Goal: Navigation & Orientation: Find specific page/section

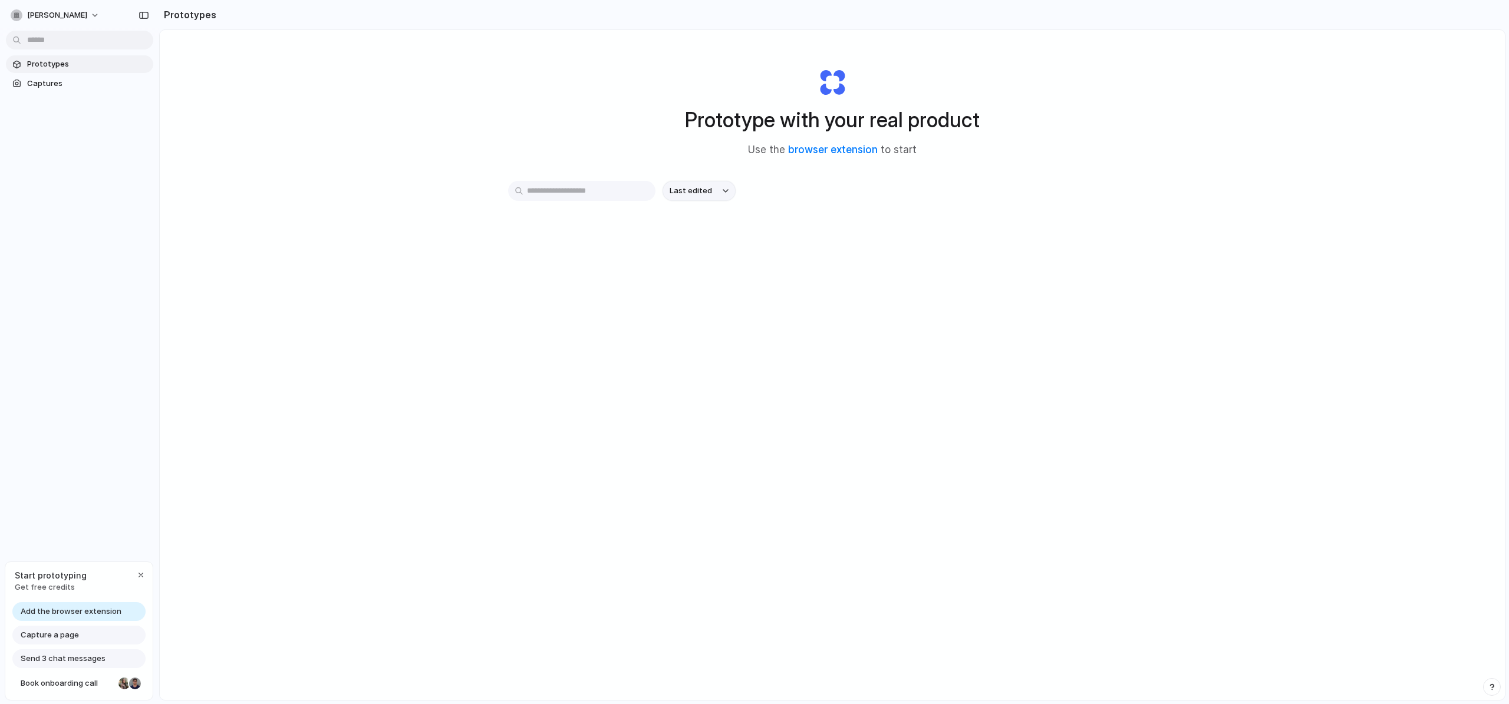
click at [720, 194] on button "Last edited" at bounding box center [698, 191] width 73 height 20
click at [821, 202] on div "Last edited Last created Alphabetical" at bounding box center [754, 352] width 1509 height 704
click at [62, 65] on span "Prototypes" at bounding box center [87, 64] width 121 height 12
click at [50, 83] on span "Captures" at bounding box center [87, 84] width 121 height 12
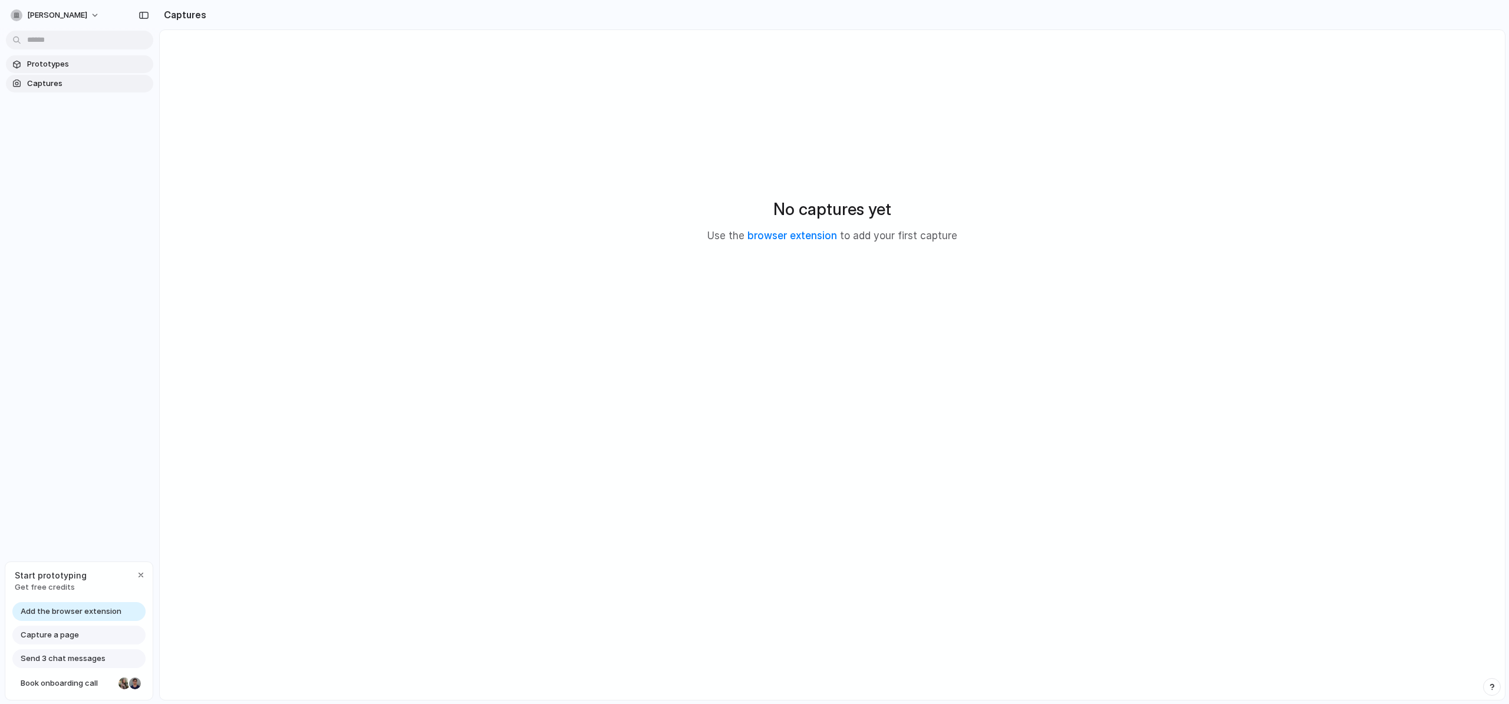
click at [62, 65] on span "Prototypes" at bounding box center [87, 64] width 121 height 12
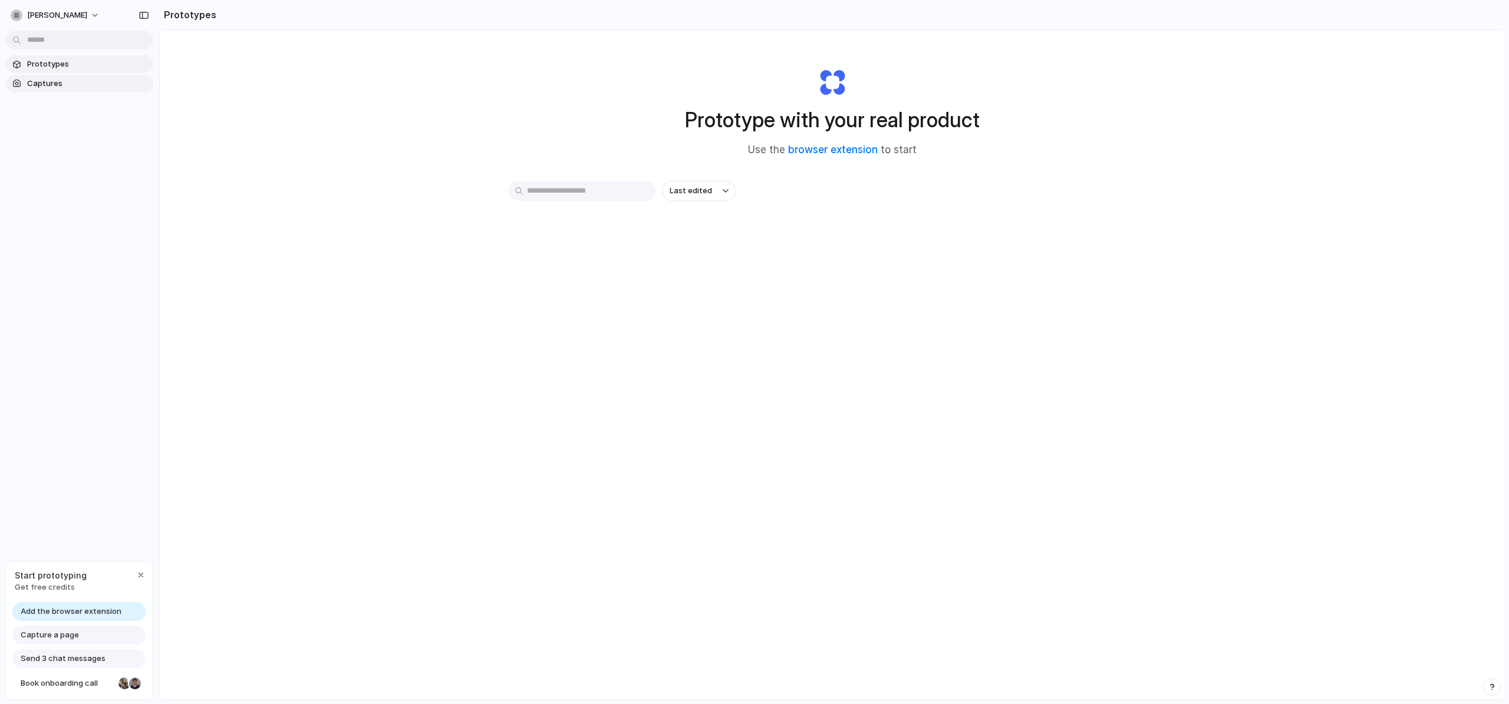
click at [73, 87] on span "Captures" at bounding box center [87, 84] width 121 height 12
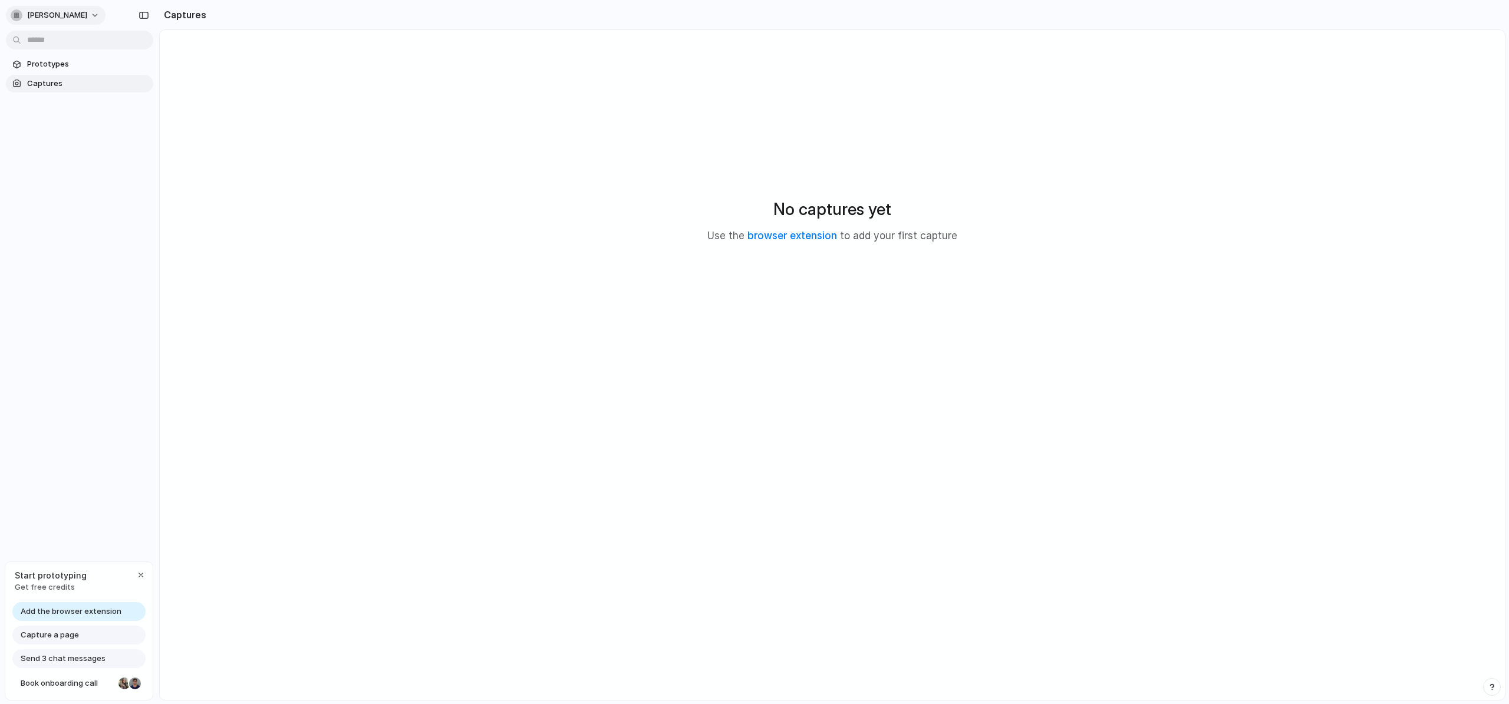
click at [87, 16] on span "[PERSON_NAME]" at bounding box center [57, 15] width 60 height 12
drag, startPoint x: 196, startPoint y: 91, endPoint x: 192, endPoint y: 85, distance: 7.4
click at [194, 88] on div "Settings Invite members Change theme Sign out" at bounding box center [754, 352] width 1509 height 704
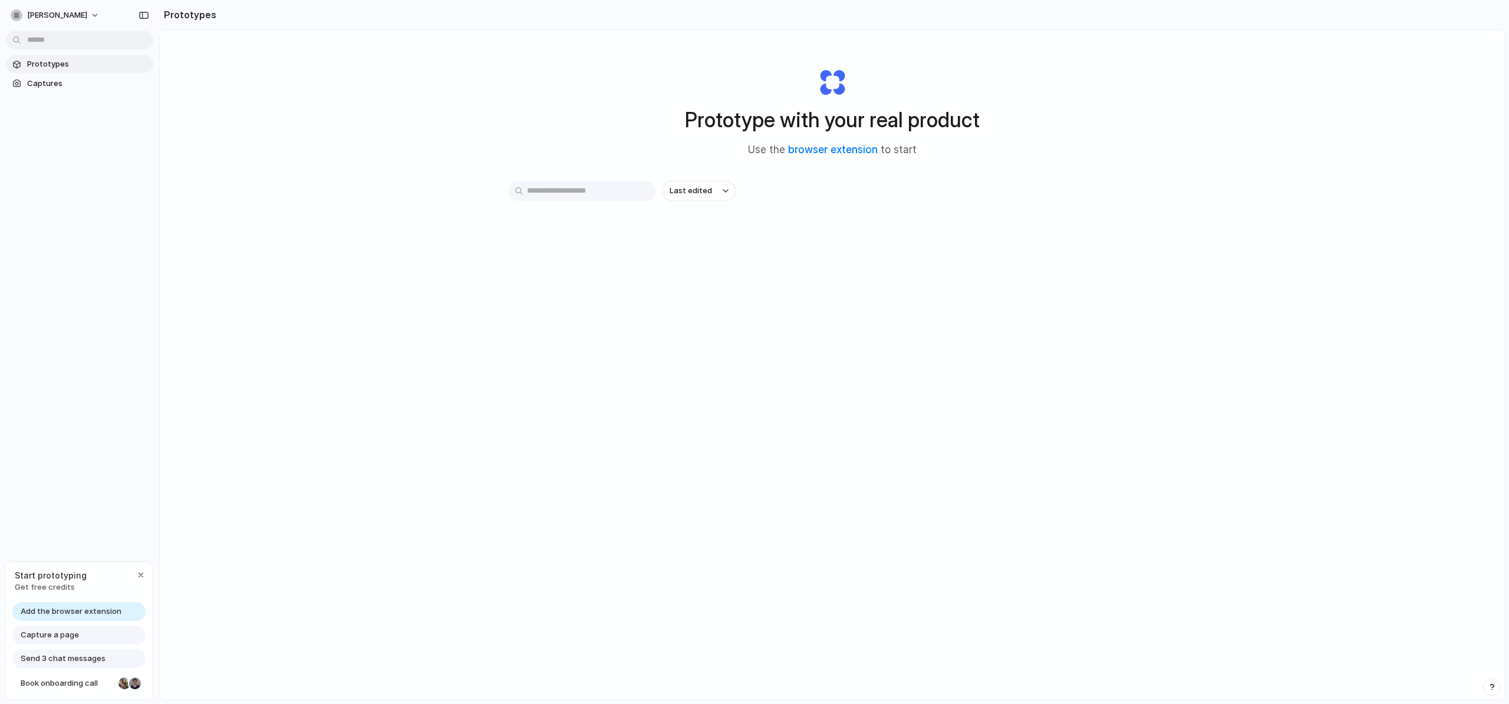
click at [1280, 452] on div "Prototype with your real product Use the browser extension to start Last edited" at bounding box center [832, 396] width 1345 height 733
click at [828, 84] on div "Prototype with your real product Use the browser extension to start" at bounding box center [832, 107] width 472 height 127
click at [829, 84] on div "Prototype with your real product Use the browser extension to start" at bounding box center [832, 107] width 472 height 127
